Goal: Task Accomplishment & Management: Manage account settings

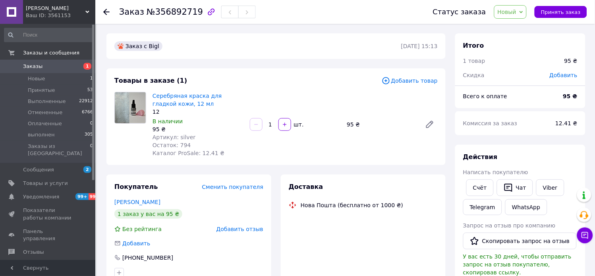
click at [512, 14] on span "Новый" at bounding box center [507, 12] width 19 height 6
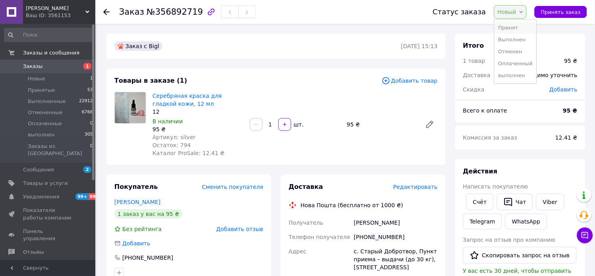
click at [510, 28] on li "Принят" at bounding box center [516, 28] width 42 height 12
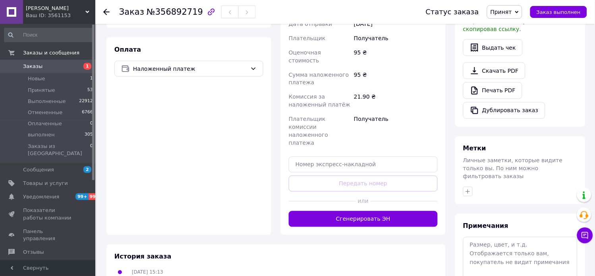
scroll to position [294, 0]
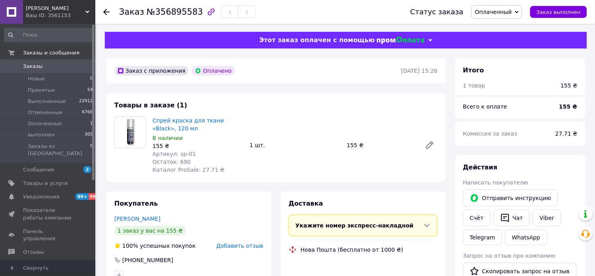
click at [490, 17] on span "Оплаченный" at bounding box center [497, 12] width 51 height 14
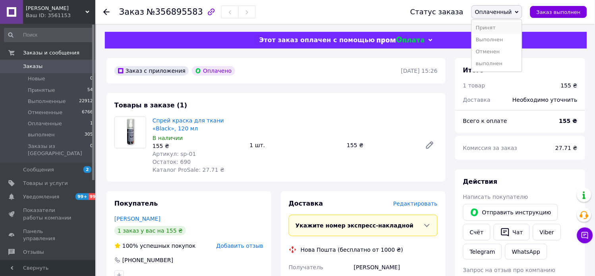
click at [493, 27] on li "Принят" at bounding box center [497, 28] width 50 height 12
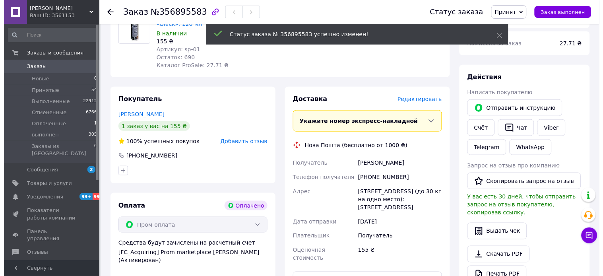
scroll to position [88, 0]
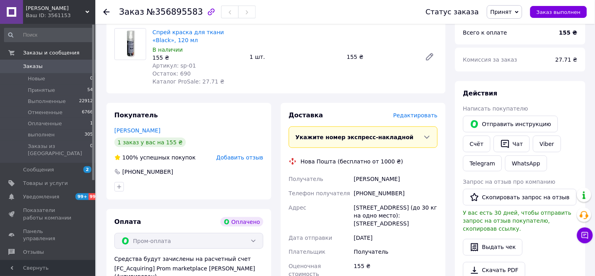
click at [422, 118] on span "Редактировать" at bounding box center [415, 115] width 44 height 6
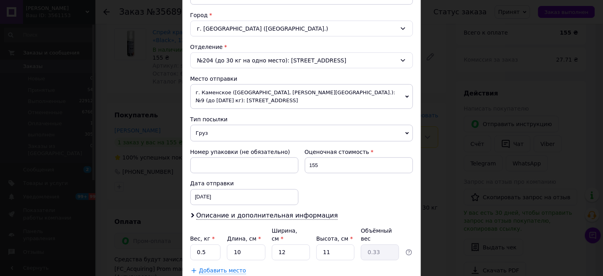
scroll to position [221, 0]
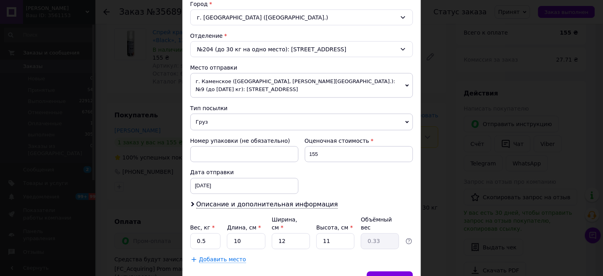
click at [230, 91] on span "г. Каменское ([GEOGRAPHIC_DATA], [PERSON_NAME][GEOGRAPHIC_DATA].): №9 (до [DATE…" at bounding box center [301, 85] width 222 height 25
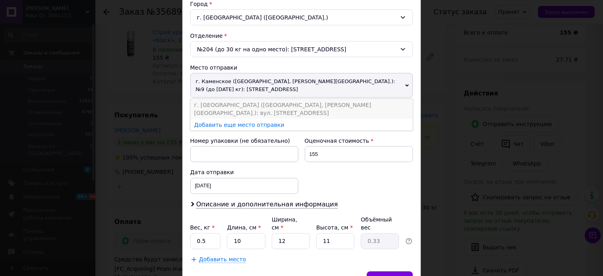
click at [255, 105] on li "г. [GEOGRAPHIC_DATA] ([GEOGRAPHIC_DATA], [PERSON_NAME][GEOGRAPHIC_DATA].): вул.…" at bounding box center [301, 109] width 222 height 20
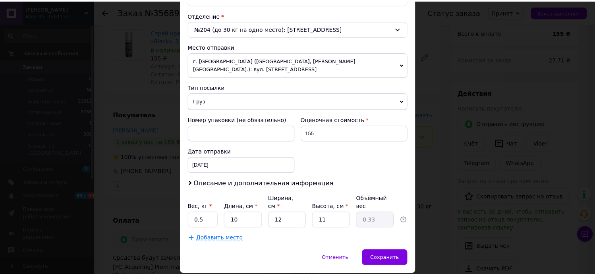
scroll to position [252, 0]
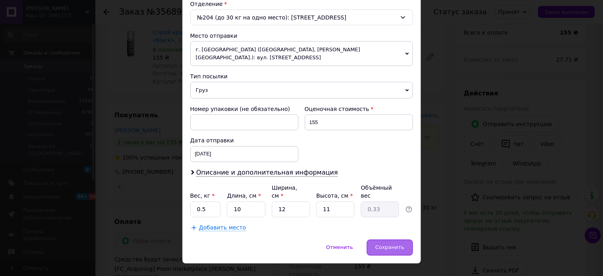
click at [393, 244] on span "Сохранить" at bounding box center [389, 247] width 29 height 6
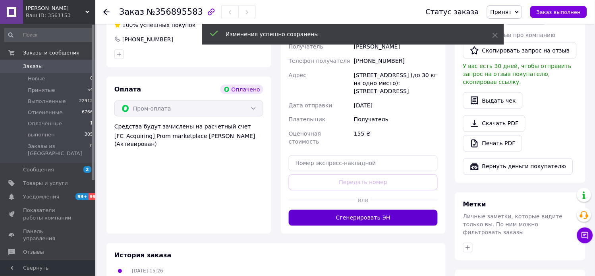
click at [372, 211] on button "Сгенерировать ЭН" at bounding box center [363, 218] width 149 height 16
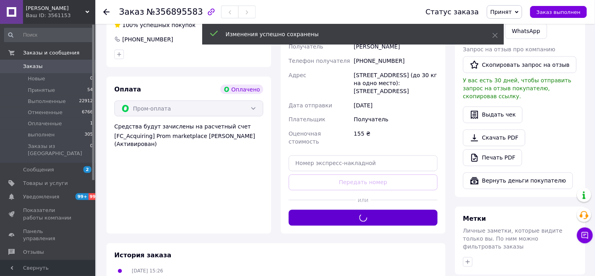
scroll to position [88, 0]
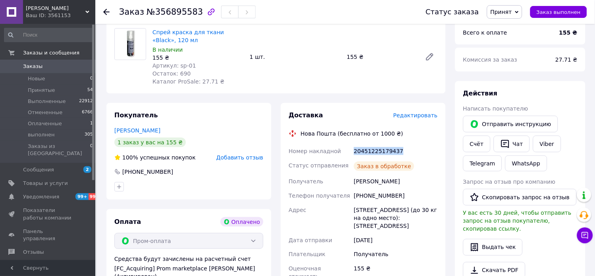
drag, startPoint x: 399, startPoint y: 152, endPoint x: 340, endPoint y: 153, distance: 58.4
click at [340, 153] on div "Номер накладной 20451225179437 Статус отправления Заказ в обработке Получатель …" at bounding box center [363, 221] width 152 height 154
copy div "Номер накладной 20451225179437"
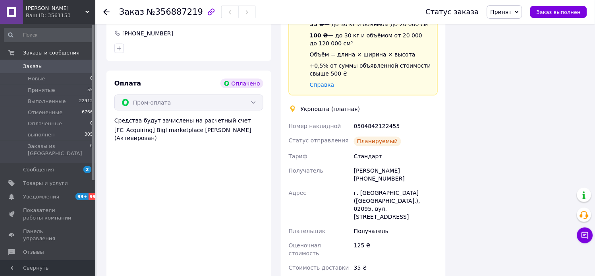
scroll to position [230, 0]
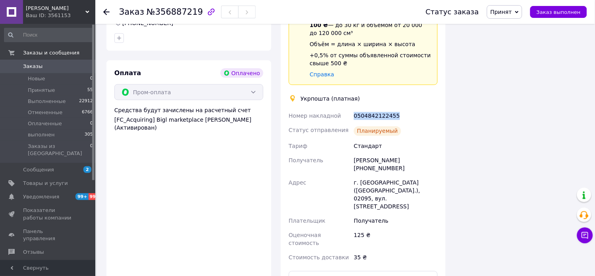
drag, startPoint x: 399, startPoint y: 114, endPoint x: 346, endPoint y: 112, distance: 53.3
click at [346, 112] on div "Номер накладной 0504842122455 Статус отправления Планируемый Тариф Стандарт Пол…" at bounding box center [363, 187] width 152 height 156
copy div "Номер накладной 0504842122455"
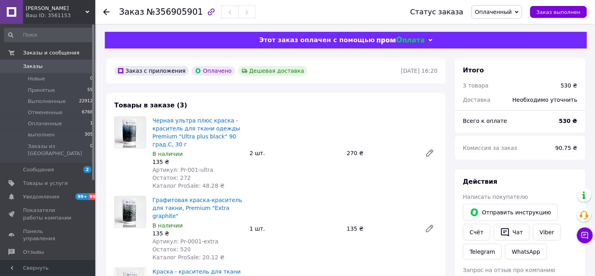
click at [505, 13] on span "Оплаченный" at bounding box center [493, 12] width 37 height 6
click at [505, 27] on li "Принят" at bounding box center [497, 28] width 50 height 12
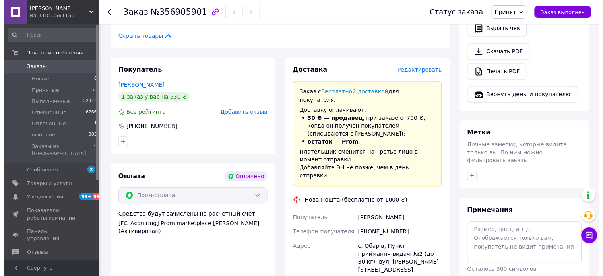
scroll to position [311, 0]
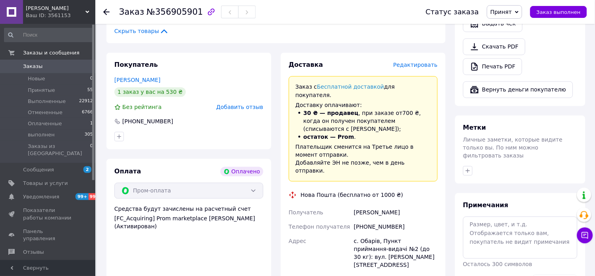
click at [419, 62] on span "Редактировать" at bounding box center [415, 65] width 44 height 6
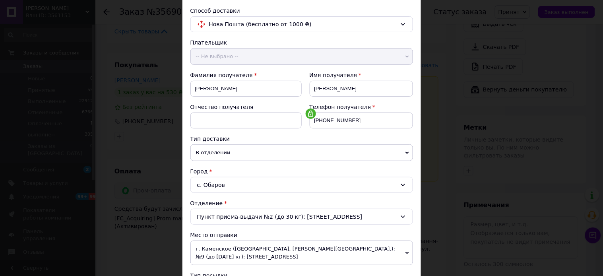
scroll to position [132, 0]
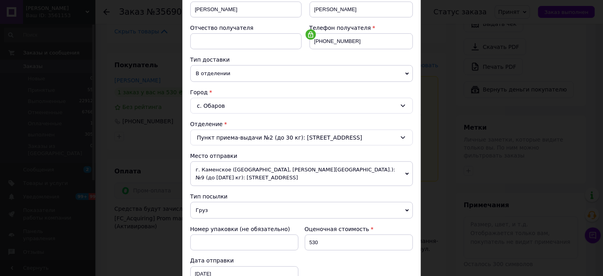
click at [288, 172] on span "г. Каменское ([GEOGRAPHIC_DATA], [PERSON_NAME][GEOGRAPHIC_DATA].): №9 (до [DATE…" at bounding box center [301, 173] width 222 height 25
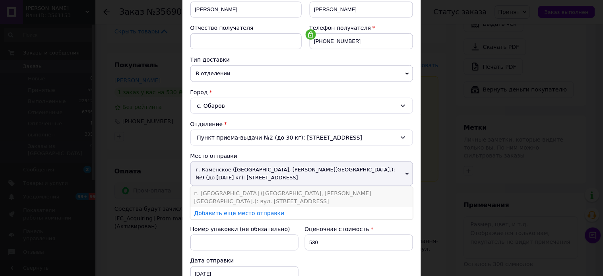
click at [302, 194] on li "г. [GEOGRAPHIC_DATA] ([GEOGRAPHIC_DATA], [PERSON_NAME][GEOGRAPHIC_DATA].): вул.…" at bounding box center [301, 197] width 222 height 20
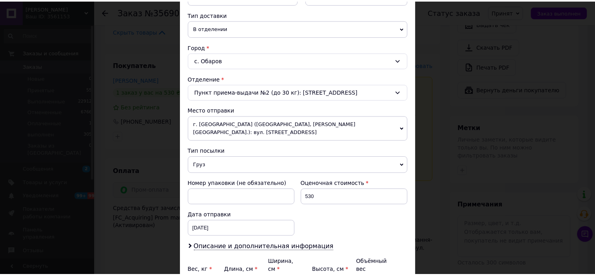
scroll to position [252, 0]
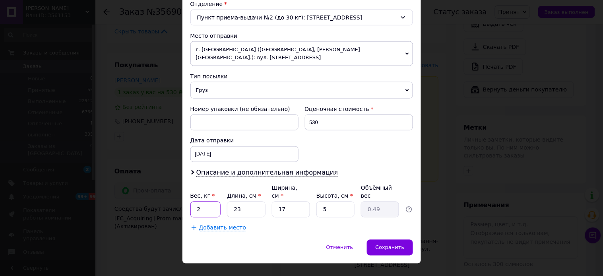
click at [209, 201] on input "2" at bounding box center [205, 209] width 31 height 16
click at [200, 201] on input "05" at bounding box center [205, 209] width 31 height 16
type input "0.5"
click at [235, 201] on input "23" at bounding box center [246, 209] width 38 height 16
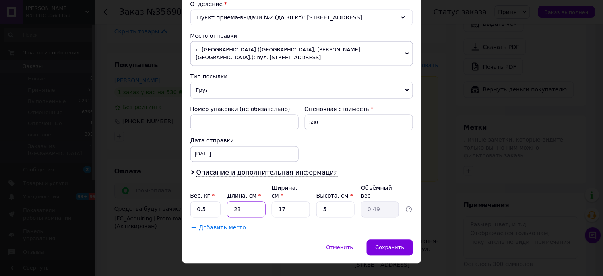
click at [235, 201] on input "23" at bounding box center [246, 209] width 38 height 16
type input "1"
type input "0.1"
type input "10"
type input "0.21"
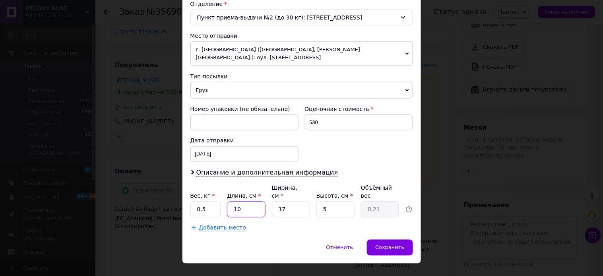
type input "10"
drag, startPoint x: 288, startPoint y: 197, endPoint x: 257, endPoint y: 197, distance: 31.8
click at [257, 197] on div "Вес, кг * 0.5 Длина, см * 10 Ширина, см * 17 Высота, см * 5 Объёмный вес 0.21" at bounding box center [301, 200] width 222 height 33
type input "1"
type input "0.1"
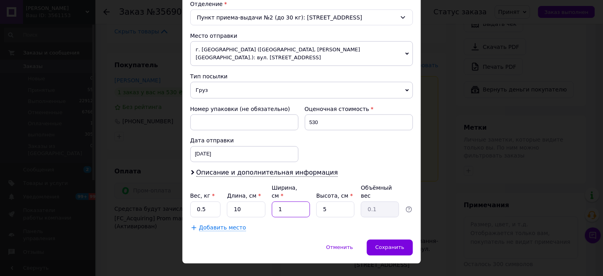
type input "12"
type input "0.15"
type input "12"
click at [337, 201] on input "5" at bounding box center [335, 209] width 38 height 16
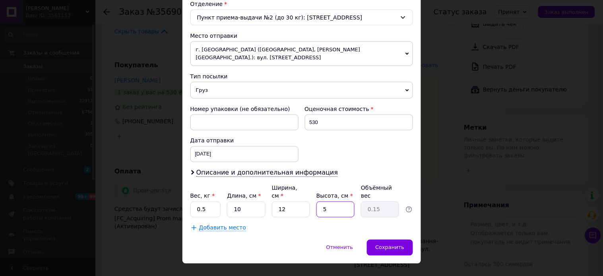
type input "1"
type input "0.1"
type input "11"
type input "0.33"
click at [402, 244] on span "Сохранить" at bounding box center [389, 247] width 29 height 6
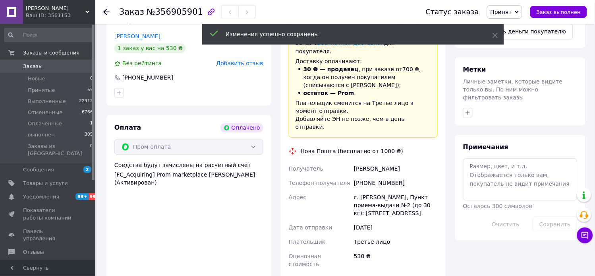
scroll to position [400, 0]
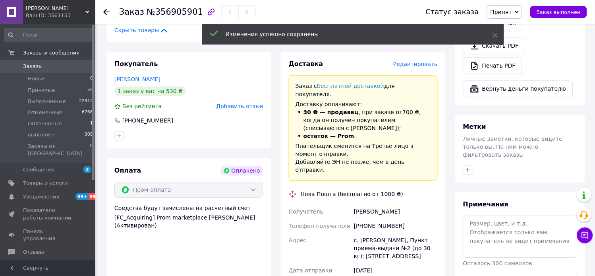
scroll to position [311, 0]
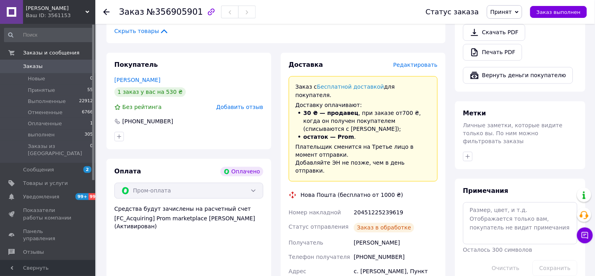
click at [395, 205] on div "20451225239619" at bounding box center [395, 212] width 87 height 14
copy div "20451225239619"
